Goal: Contribute content

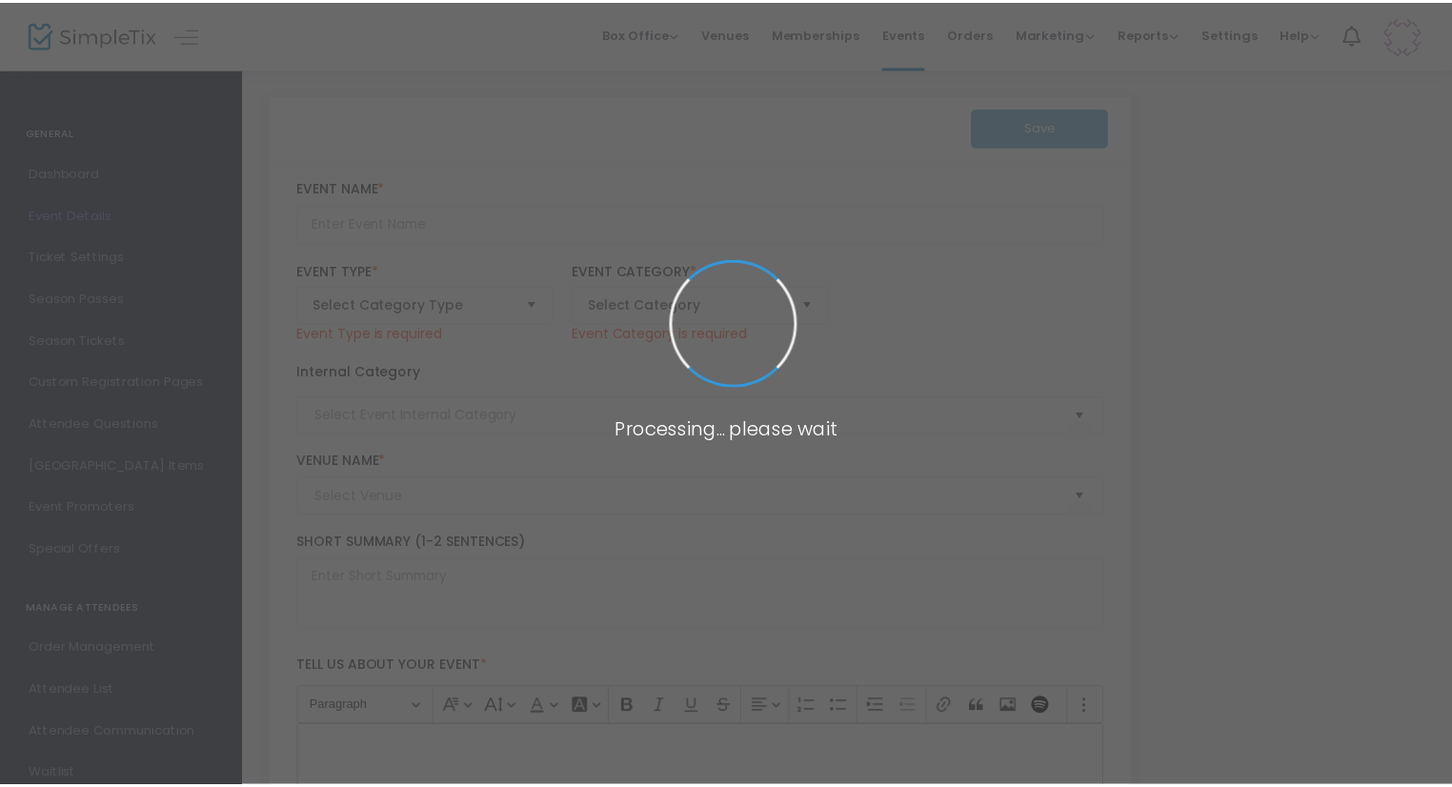
scroll to position [194, 0]
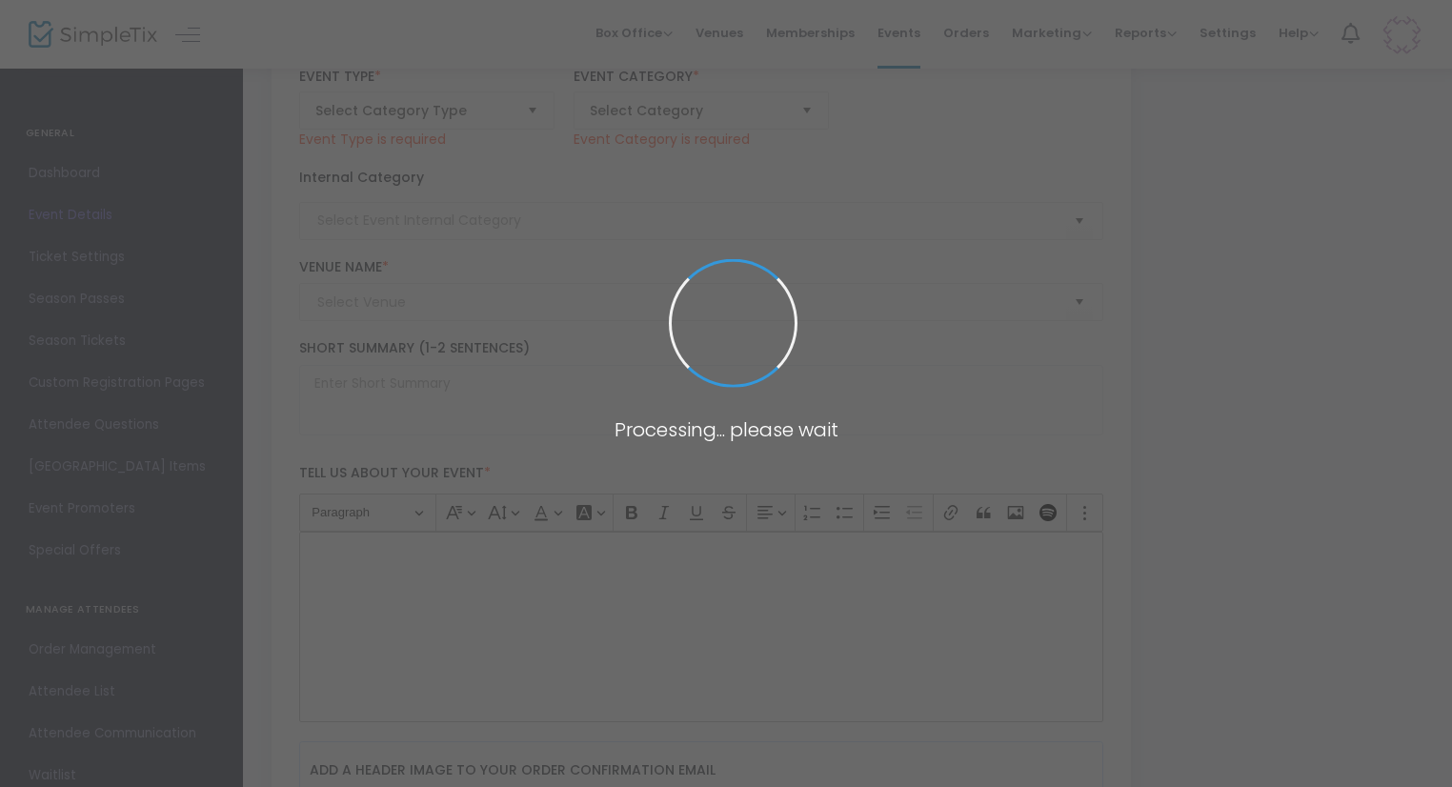
type input "Trivia Night at [GEOGRAPHIC_DATA]"
type textarea "🐐 Trivia Night at [GEOGRAPHIC_DATA]📅 [DATE] | ⏰ 8:00–10:00 PMJoin us for a live…"
type input "7.500 %"
type input "Buy Tickets"
type input "[GEOGRAPHIC_DATA]"
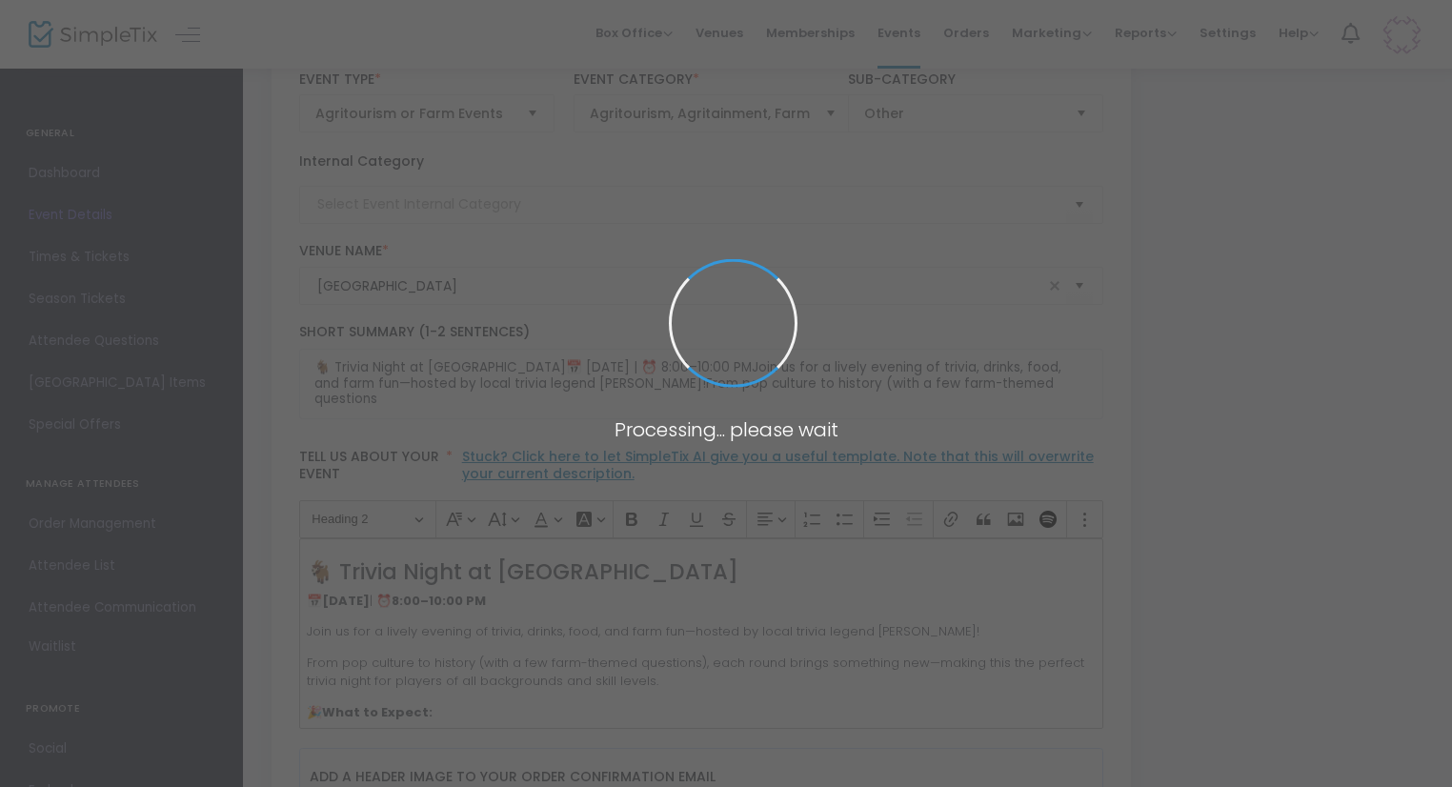
type input "Events"
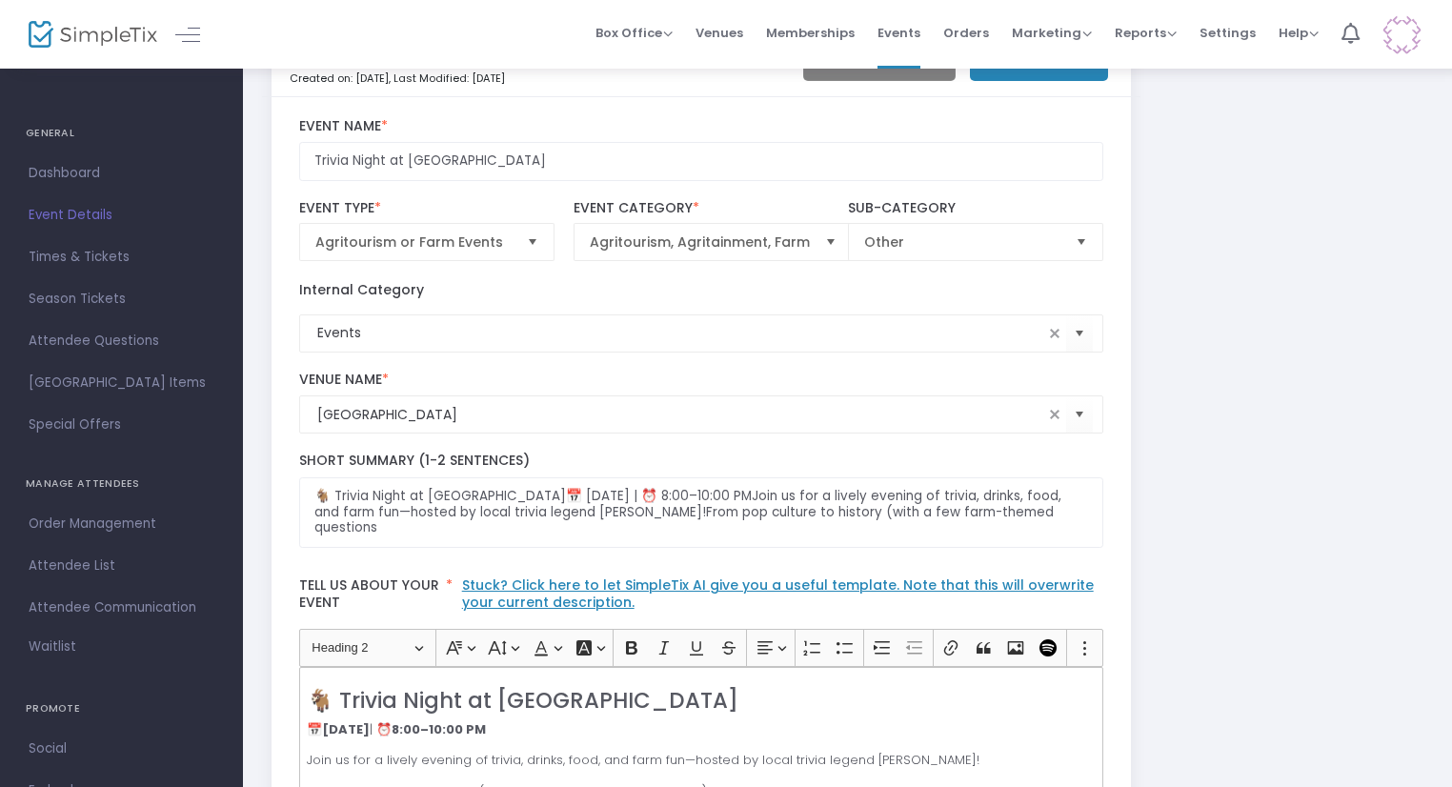
scroll to position [0, 0]
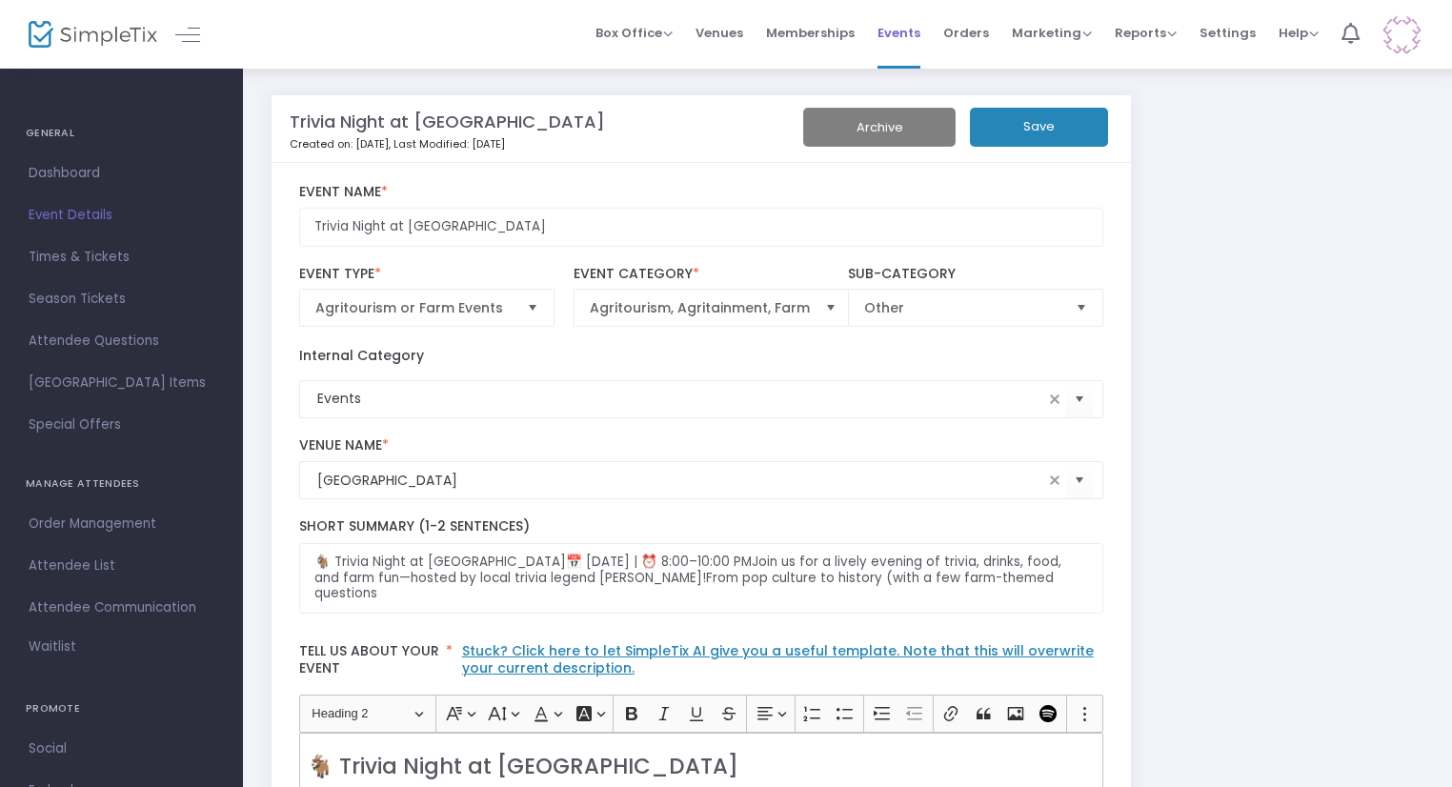
click at [919, 32] on span "Events" at bounding box center [899, 33] width 43 height 49
